Goal: Information Seeking & Learning: Learn about a topic

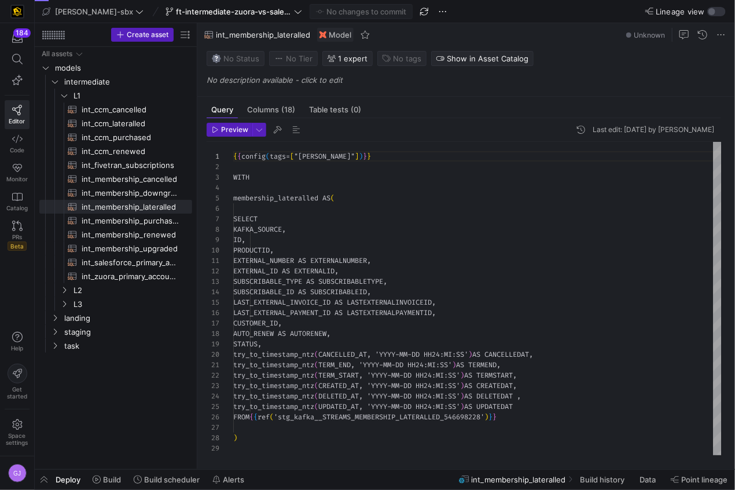
scroll to position [104, 0]
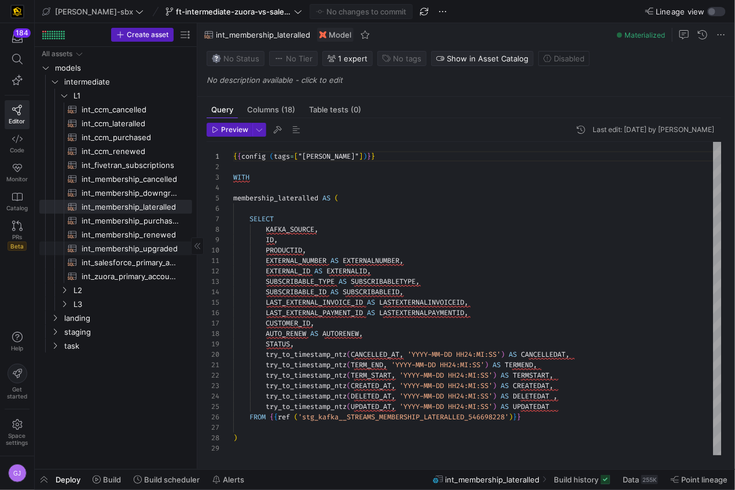
drag, startPoint x: 198, startPoint y: 244, endPoint x: 182, endPoint y: 244, distance: 16.2
click at [182, 244] on as-split "Create asset Drag here to set row groups Drag here to set column labels Group 1…" at bounding box center [385, 246] width 700 height 446
click at [142, 278] on span "int_zuora_primary_accounts​​​​​​​​​​" at bounding box center [130, 276] width 97 height 13
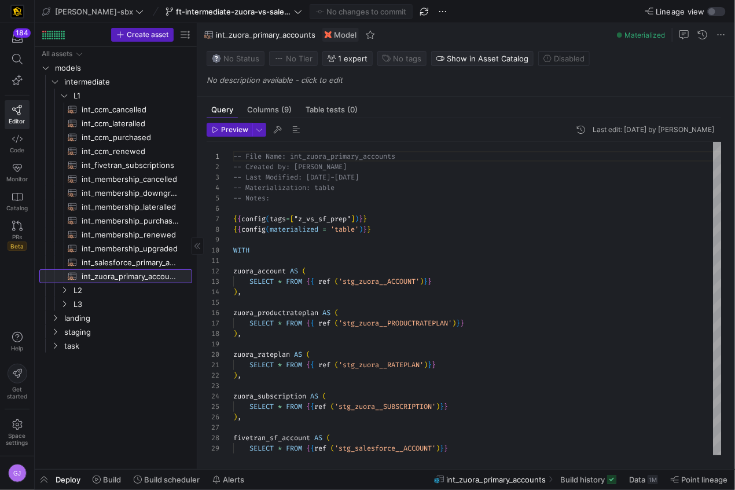
click at [141, 269] on link "int_zuora_primary_accounts​​​​​​​​​​" at bounding box center [115, 276] width 153 height 14
click at [142, 266] on span "int_salesforce_primary_account​​​​​​​​​​" at bounding box center [130, 262] width 97 height 13
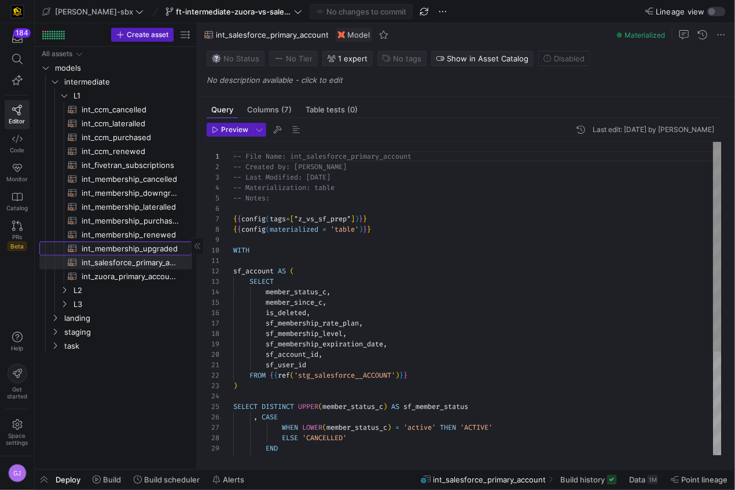
click at [146, 244] on span "int_membership_upgraded​​​​​​​​​​" at bounding box center [130, 248] width 97 height 13
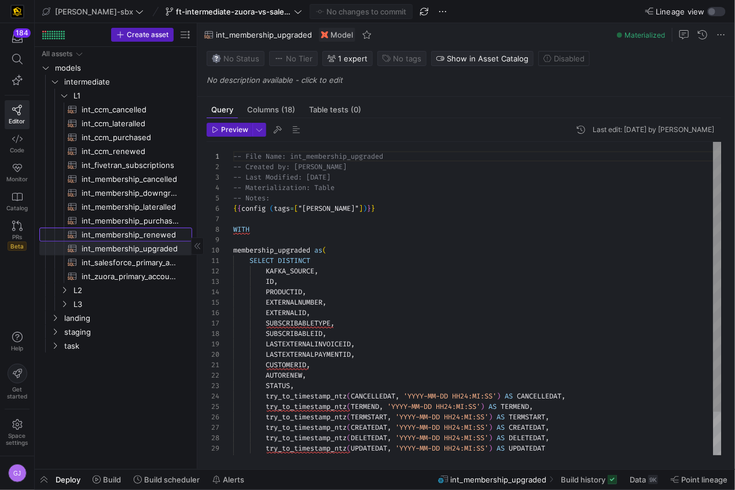
click at [146, 233] on span "int_membership_renewed​​​​​​​​​​" at bounding box center [130, 234] width 97 height 13
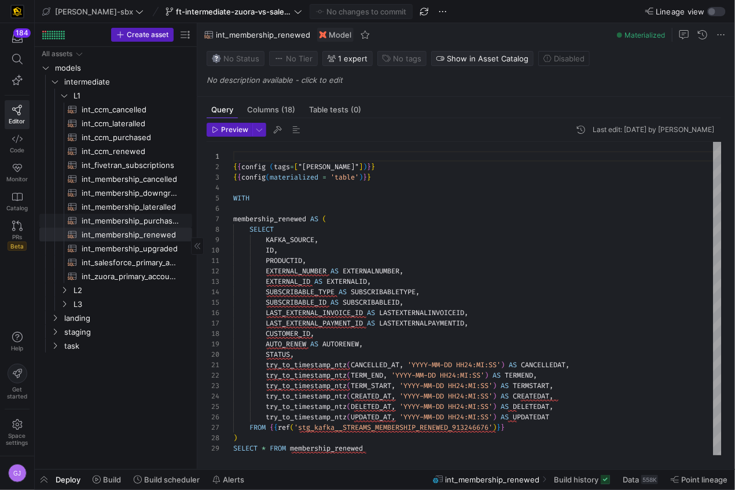
click at [143, 220] on span "int_membership_purchased​​​​​​​​​​" at bounding box center [130, 220] width 97 height 13
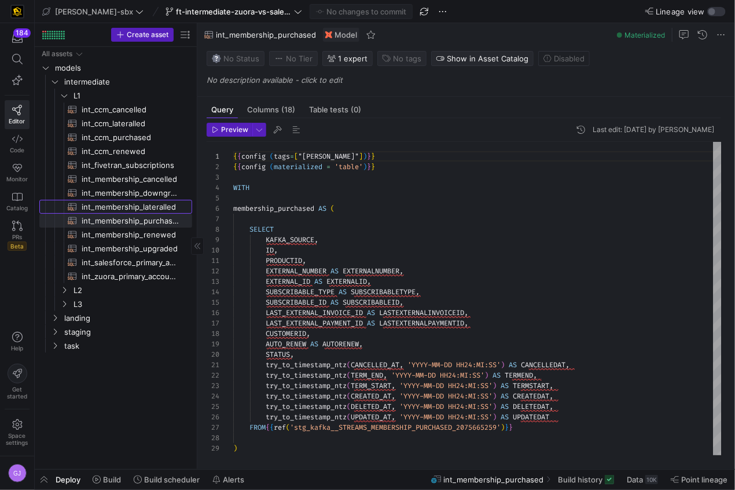
click at [141, 207] on span "int_membership_lateralled​​​​​​​​​​" at bounding box center [130, 206] width 97 height 13
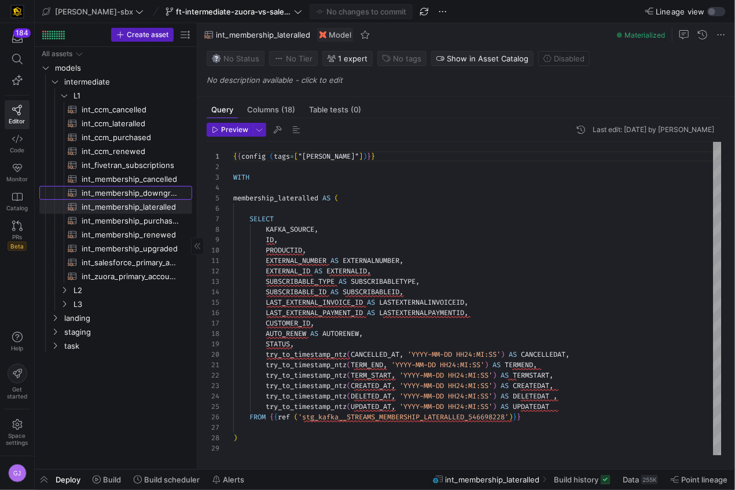
click at [140, 189] on span "int_membership_downgraded​​​​​​​​​​" at bounding box center [130, 192] width 97 height 13
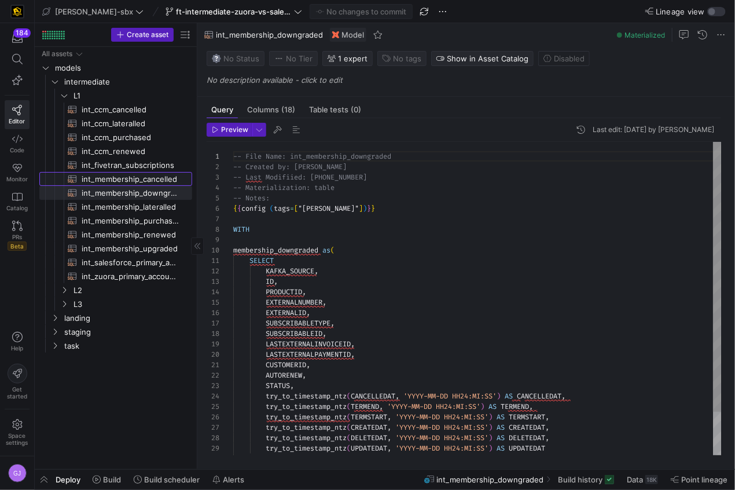
click at [137, 176] on span "int_membership_cancelled​​​​​​​​​​" at bounding box center [130, 178] width 97 height 13
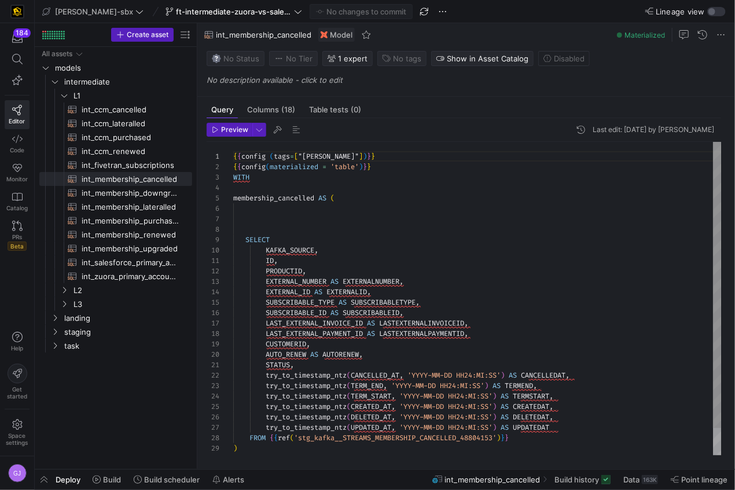
click at [275, 245] on div "{ { config ( tags = [ "kafka_joined_view" ] ) } } { { config ( materialized = '…" at bounding box center [477, 313] width 488 height 343
click at [273, 227] on div "{ { config ( tags = [ "kafka_joined_view" ] ) } } { { config ( materialized = '…" at bounding box center [477, 313] width 488 height 343
click at [91, 350] on span "task" at bounding box center [113, 345] width 98 height 13
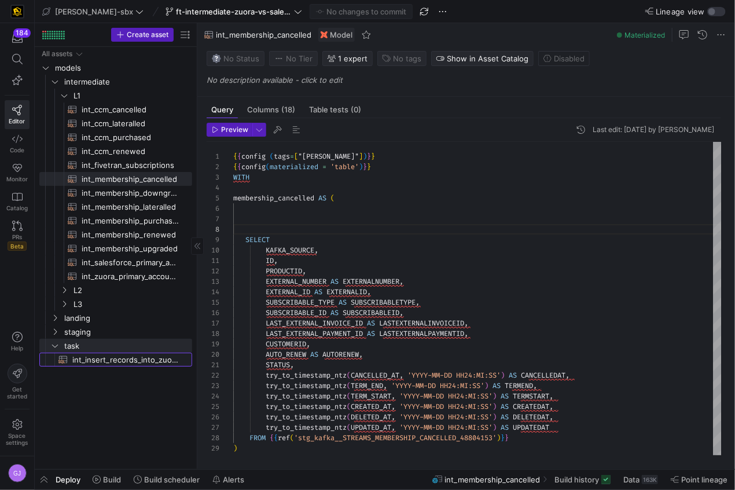
click at [93, 358] on span "int_insert_records_into_zuora_vs_salesforce​​​​​​​​​​" at bounding box center [125, 359] width 106 height 13
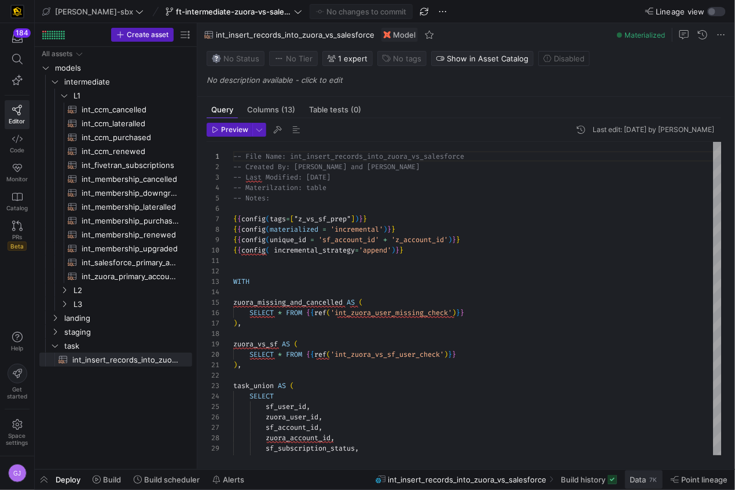
click at [645, 485] on span at bounding box center [644, 479] width 38 height 19
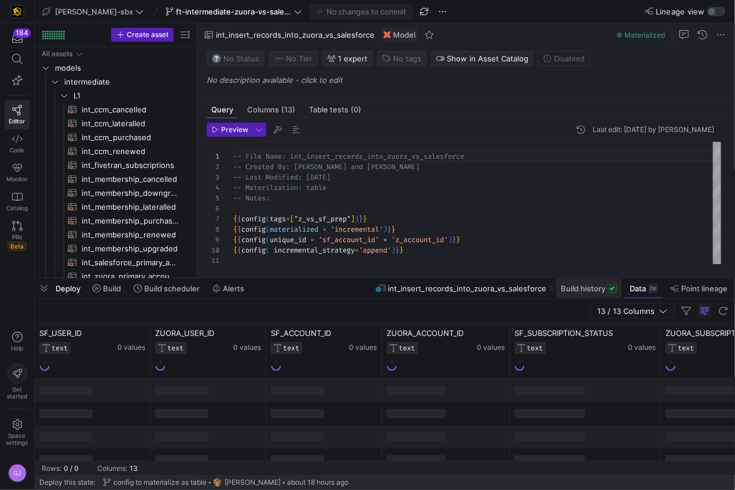
click at [584, 289] on span "Build history" at bounding box center [583, 288] width 45 height 9
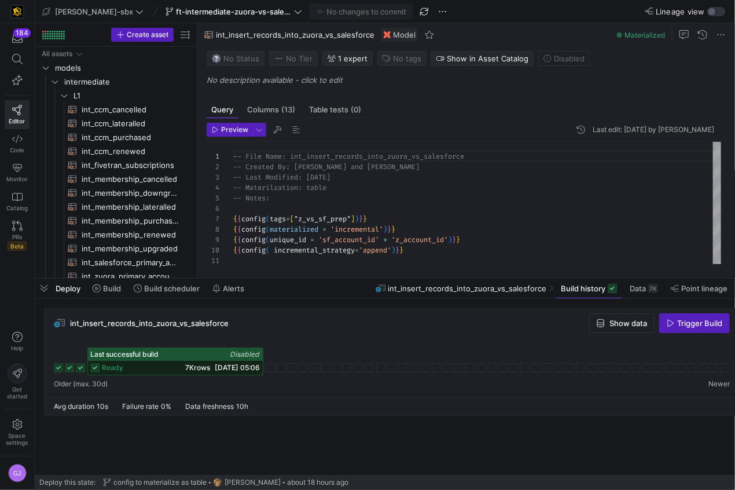
click at [203, 367] on div "7K rows [DATE] 05:06" at bounding box center [223, 367] width 75 height 8
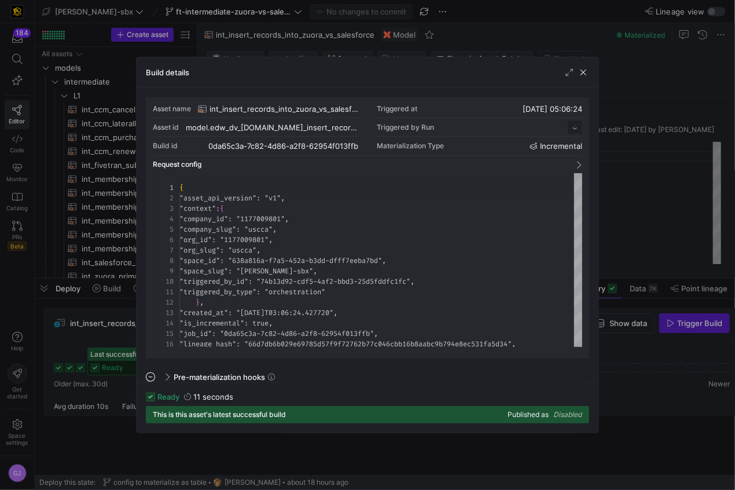
scroll to position [104, 0]
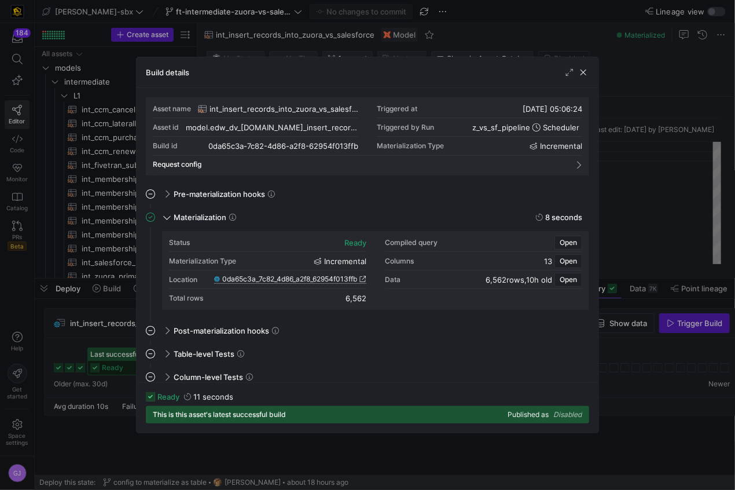
click at [289, 279] on span "0da65c3a_7c82_4d86_a2f8_62954f013ffb" at bounding box center [289, 279] width 135 height 8
click at [589, 71] on div "Build details" at bounding box center [368, 72] width 462 height 31
click at [584, 72] on span "button" at bounding box center [583, 73] width 12 height 12
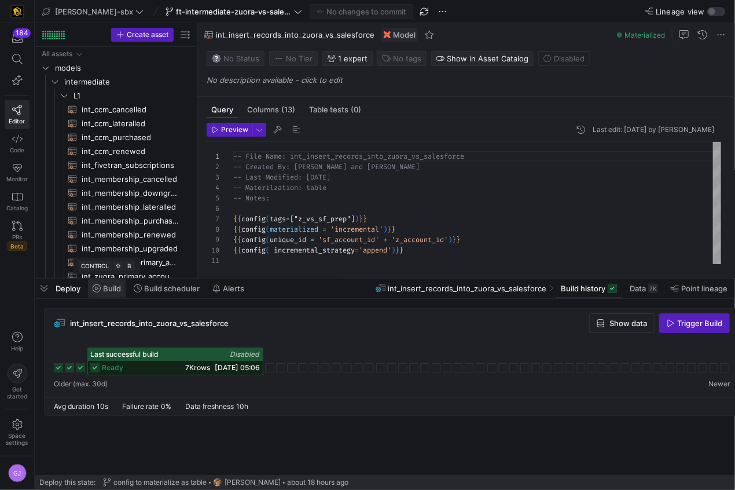
click at [115, 292] on span at bounding box center [107, 288] width 38 height 19
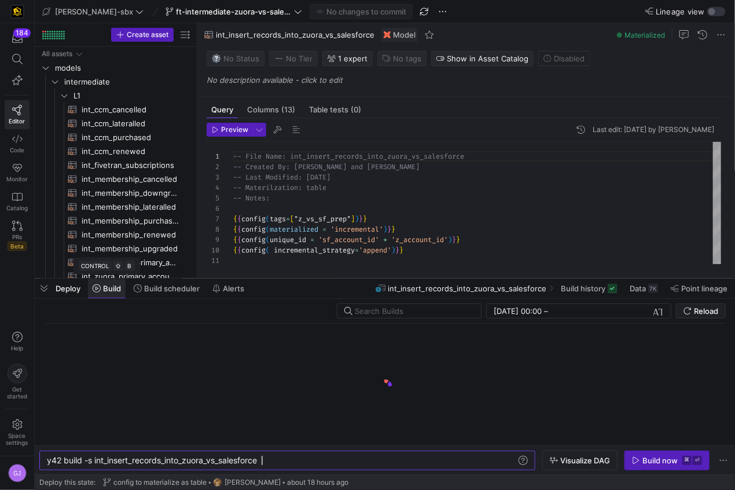
scroll to position [0, 214]
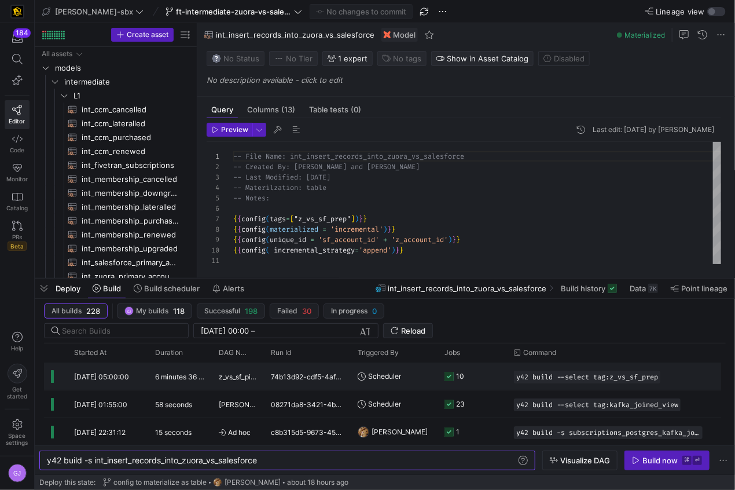
click at [295, 371] on div "74b13d92-cdf5-4af2-bbd3-25d5fddfc1fc" at bounding box center [307, 375] width 87 height 27
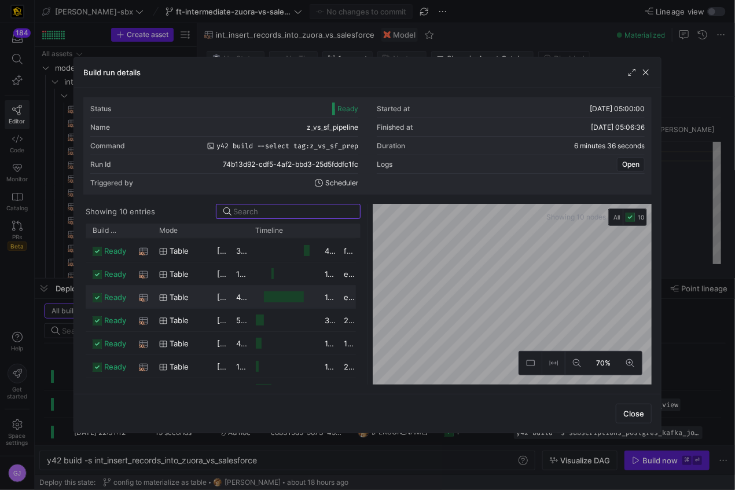
scroll to position [0, 0]
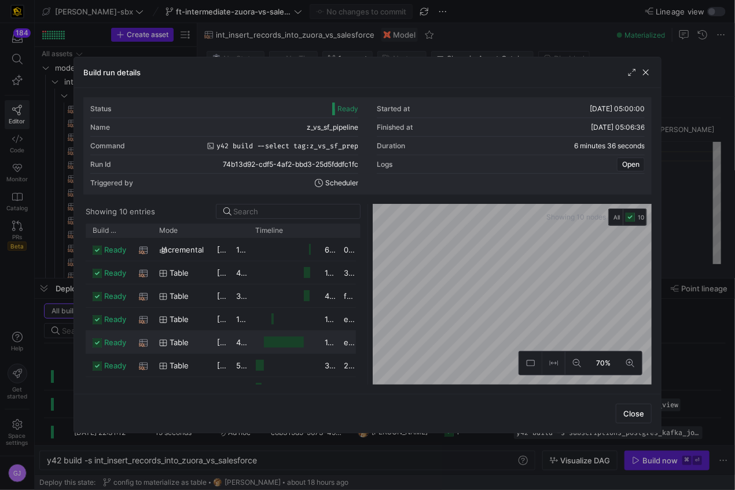
click at [186, 349] on span "table" at bounding box center [179, 342] width 19 height 23
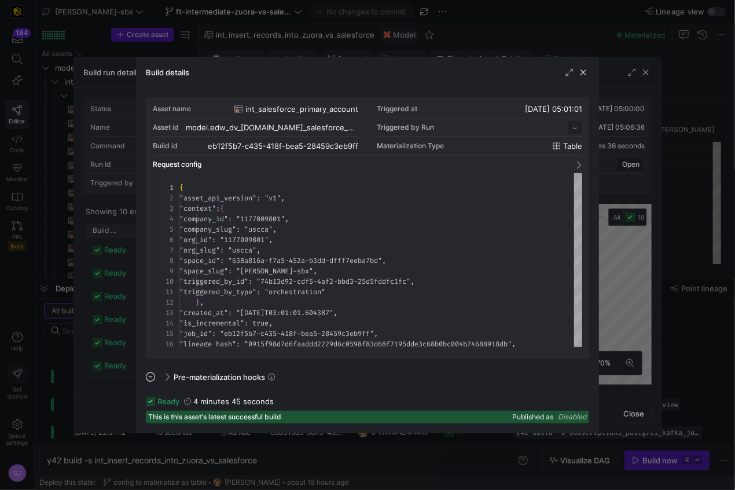
scroll to position [104, 0]
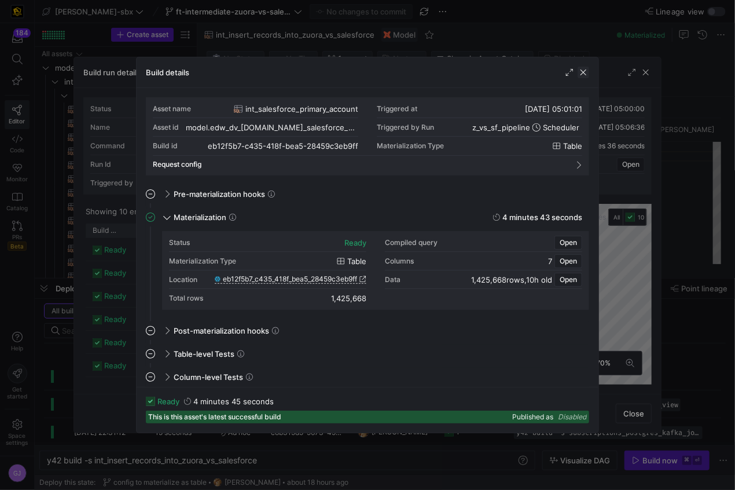
click at [584, 75] on span "button" at bounding box center [583, 73] width 12 height 12
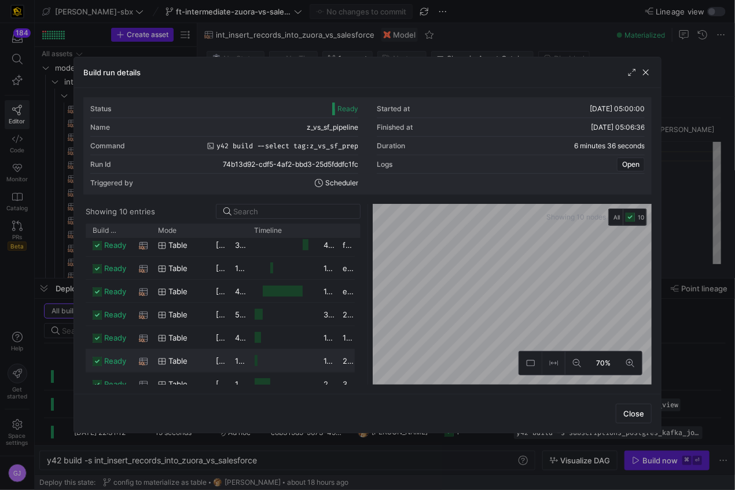
scroll to position [79, 0]
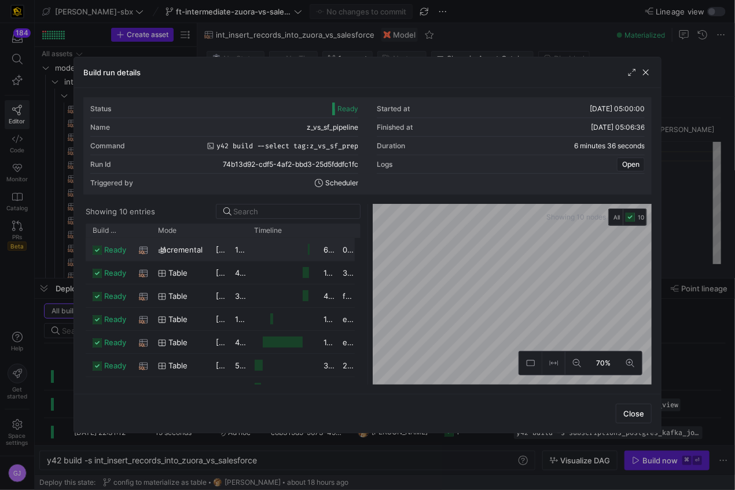
click at [317, 247] on div "6,562" at bounding box center [326, 249] width 19 height 23
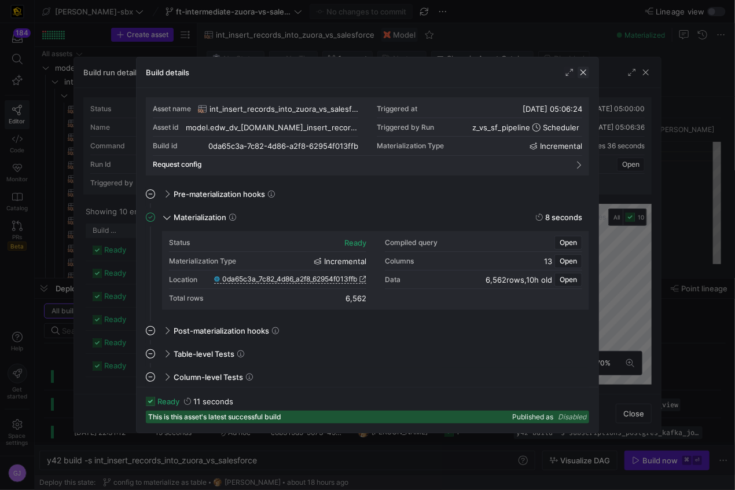
click at [587, 73] on span "button" at bounding box center [583, 73] width 12 height 12
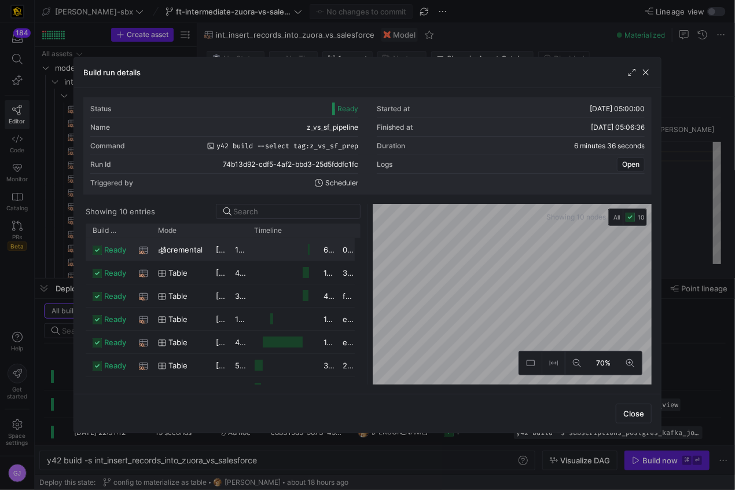
click at [310, 249] on div "Press SPACE to select this row." at bounding box center [281, 249] width 69 height 23
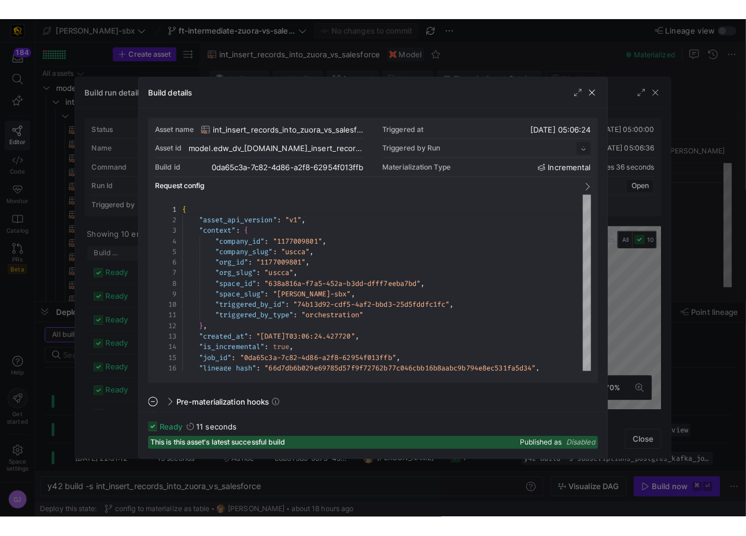
scroll to position [104, 0]
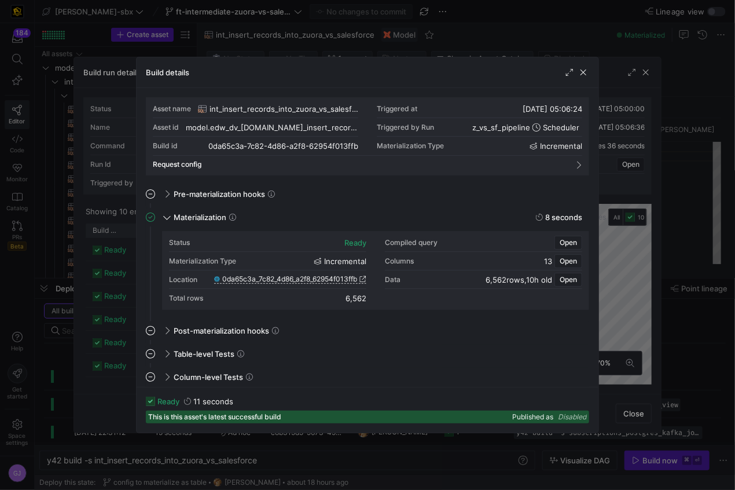
click at [577, 76] on div at bounding box center [576, 73] width 25 height 12
click at [578, 75] on span "button" at bounding box center [583, 73] width 12 height 12
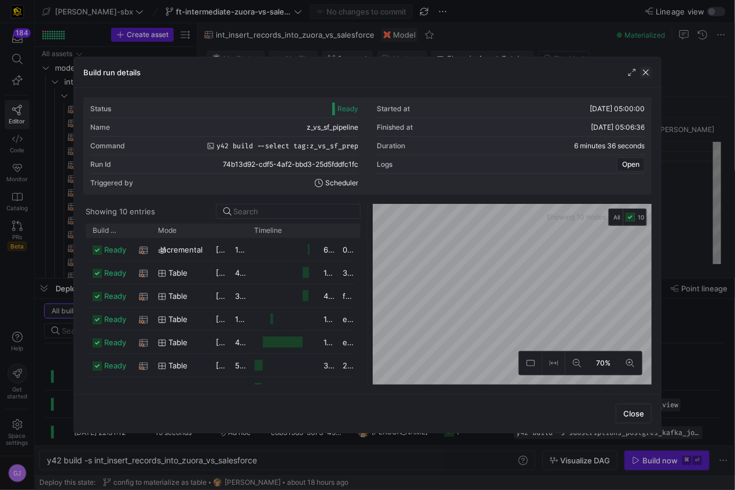
click at [650, 68] on span "button" at bounding box center [646, 73] width 12 height 12
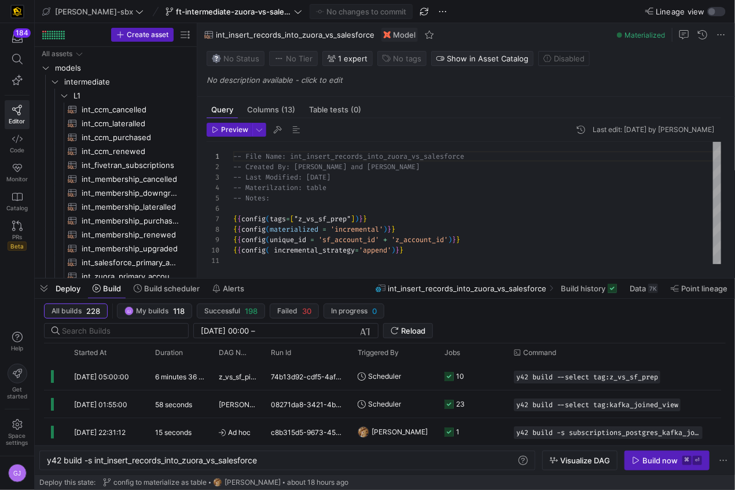
click at [2, 206] on div "184 Editor Code Monitor Catalog PRs Beta" at bounding box center [17, 141] width 34 height 237
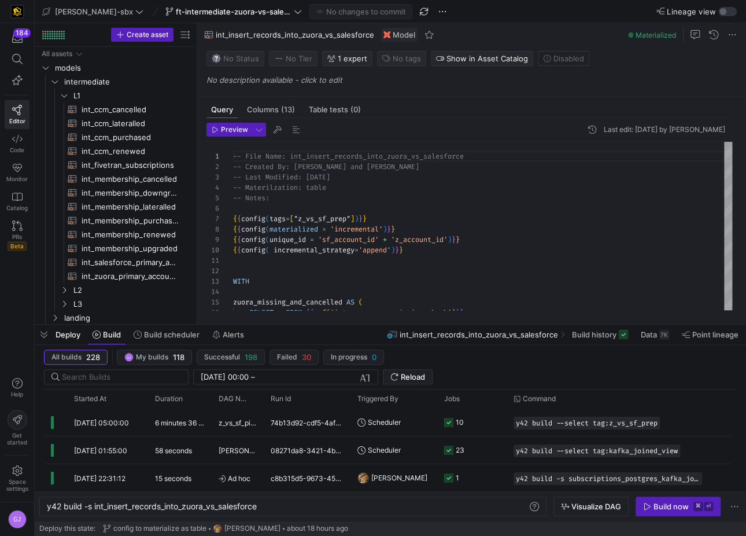
click at [262, 313] on div "Preview Last edit: [DATE] by [PERSON_NAME] 1 2 3 4 5 6 7 8 9 10 11 12 13 14 15 …" at bounding box center [469, 216] width 544 height 197
click at [256, 303] on div "-- File Name: int_insert_records_into_zuora_vs_sal esforce -- Created By: [PERS…" at bounding box center [482, 532] width 499 height 780
click at [253, 286] on div "-- File Name: int_insert_records_into_zuora_vs_sal esforce -- Created By: [PERS…" at bounding box center [482, 532] width 499 height 780
click at [247, 262] on div "-- File Name: int_insert_records_into_zuora_vs_sal esforce -- Created By: [PERS…" at bounding box center [482, 532] width 499 height 780
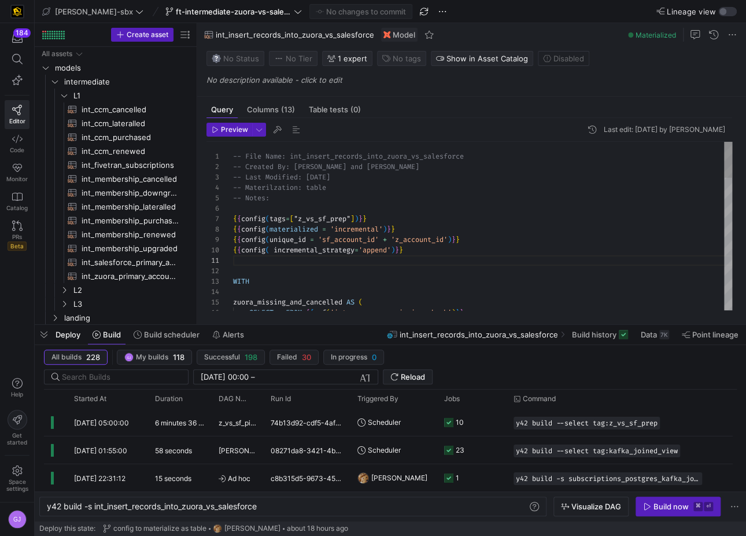
click at [362, 238] on div "-- File Name: int_insert_records_into_zuora_vs_sal esforce -- Created By: [PERS…" at bounding box center [482, 532] width 499 height 780
click at [359, 322] on div at bounding box center [391, 324] width 712 height 5
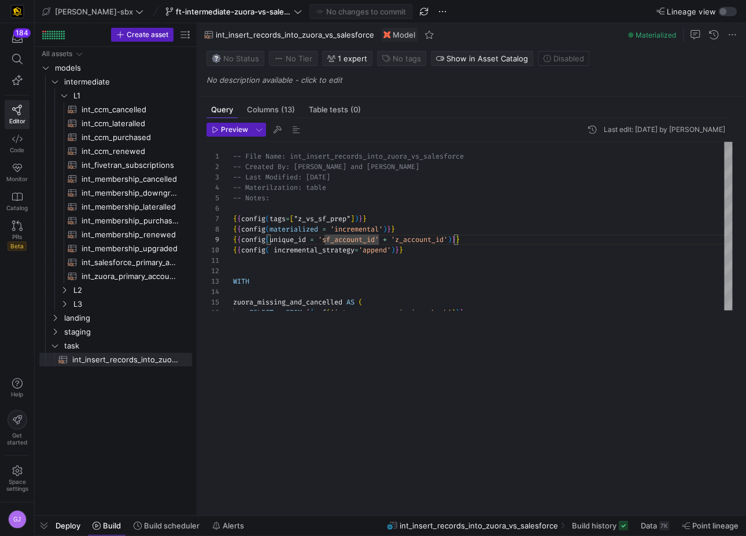
drag, startPoint x: 359, startPoint y: 322, endPoint x: 380, endPoint y: 569, distance: 247.4
click at [380, 489] on html "184 Editor Code Monitor Catalog PRs Beta Help Get started Space settings GJ [PE…" at bounding box center [373, 268] width 746 height 536
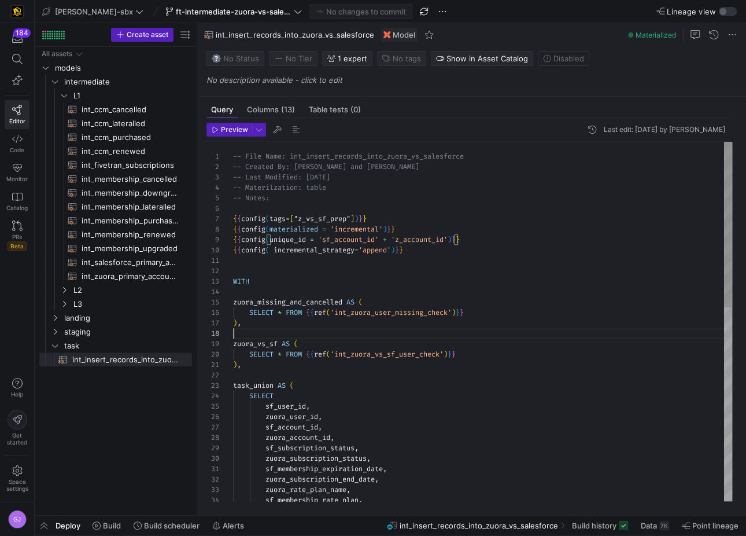
click at [400, 333] on div "-- File Name: int_insert_records_into_zuora_vs_sal esforce -- Created By: [PERS…" at bounding box center [482, 532] width 499 height 780
click at [393, 349] on div "-- File Name: int_insert_records_into_zuora_vs_sal esforce -- Created By: [PERS…" at bounding box center [482, 532] width 499 height 780
click at [398, 362] on div "-- File Name: int_insert_records_into_zuora_vs_sal esforce -- Created By: [PERS…" at bounding box center [482, 532] width 499 height 780
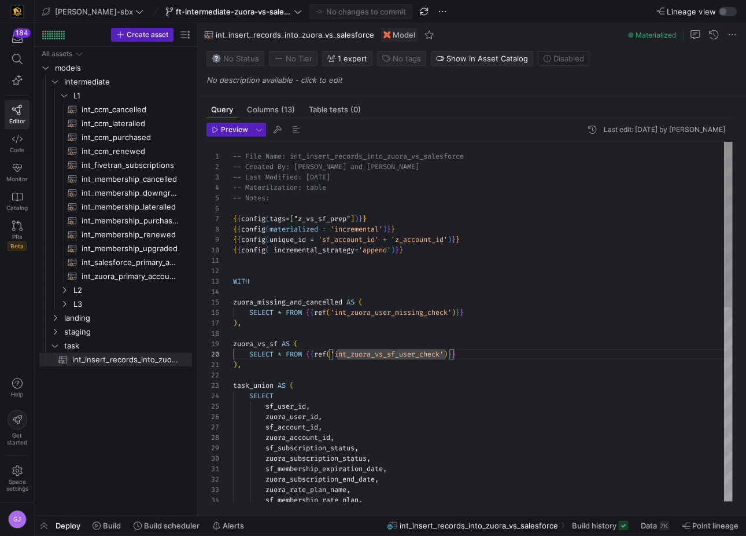
scroll to position [0, 8]
click at [392, 397] on div "-- File Name: int_insert_records_into_zuora_vs_sal esforce -- Created By: [PERS…" at bounding box center [482, 532] width 499 height 780
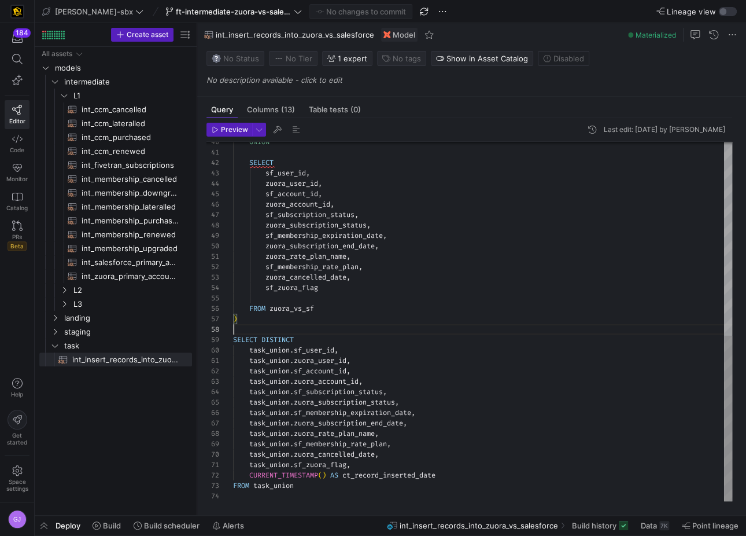
click at [298, 325] on div "UNION SELECT sf_user_id , zuora_user_id , sf_account_id , zuora_account_id , sf…" at bounding box center [482, 111] width 499 height 780
click at [296, 339] on div "UNION SELECT sf_user_id , zuora_user_id , sf_account_id , zuora_account_id , sf…" at bounding box center [482, 111] width 499 height 780
click at [245, 349] on div "UNION SELECT sf_user_id , zuora_user_id , sf_account_id , zuora_account_id , sf…" at bounding box center [482, 111] width 499 height 780
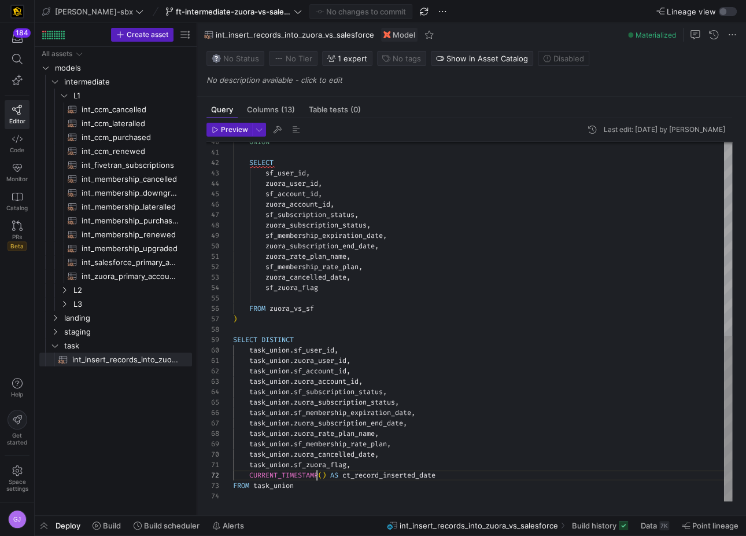
scroll to position [10, 83]
click at [318, 477] on div "UNION SELECT sf_user_id , zuora_user_id , sf_account_id , zuora_account_id , sf…" at bounding box center [482, 111] width 499 height 780
click at [341, 474] on div "UNION SELECT sf_user_id , zuora_user_id , sf_account_id , zuora_account_id , sf…" at bounding box center [482, 111] width 499 height 780
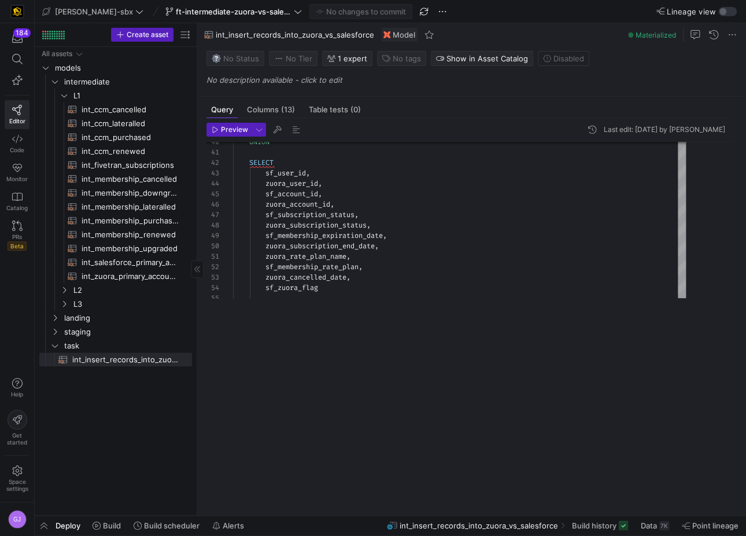
scroll to position [10, 108]
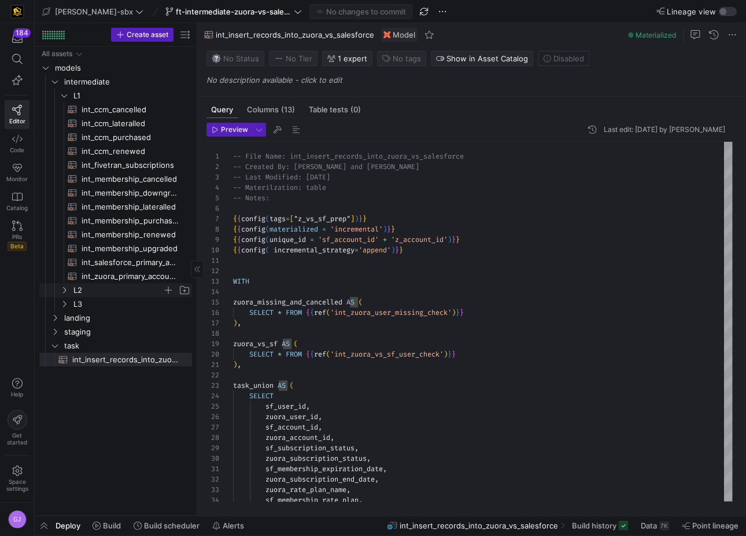
click at [93, 292] on span "L2" at bounding box center [117, 290] width 89 height 13
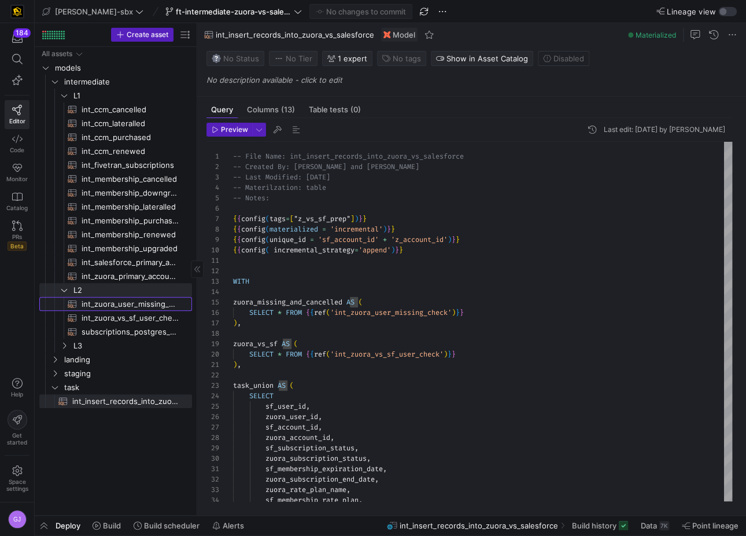
click at [117, 308] on span "int_zuora_user_missing_check​​​​​​​​​​" at bounding box center [130, 303] width 97 height 13
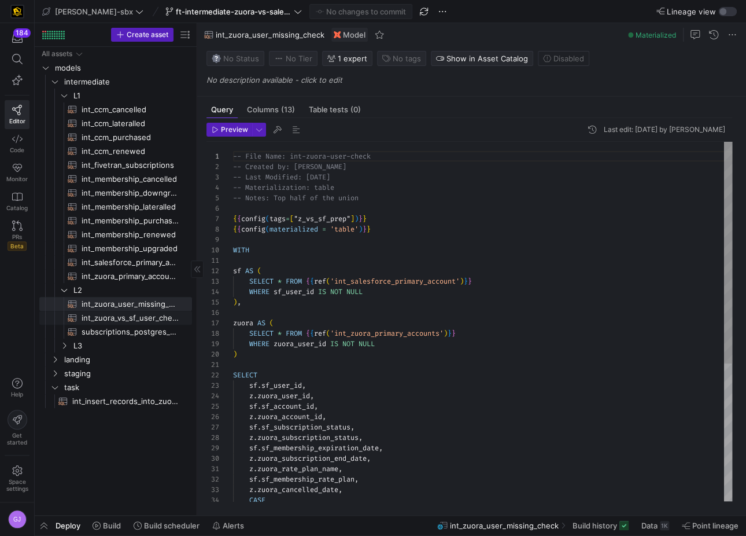
click at [117, 313] on span "int_zuora_vs_sf_user_check​​​​​​​​​​" at bounding box center [130, 317] width 97 height 13
type textarea "-- File Name: int_insert_records_into_zuora_vs_salesforce -- Created by: [PERSO…"
